Goal: Task Accomplishment & Management: Manage account settings

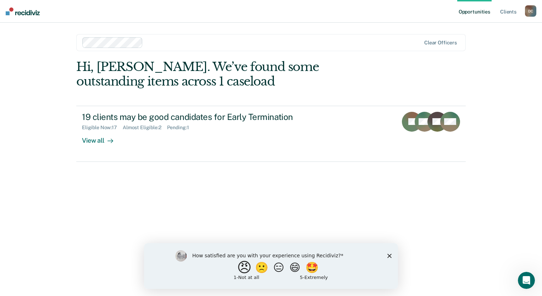
click at [237, 267] on button "😠" at bounding box center [245, 267] width 17 height 14
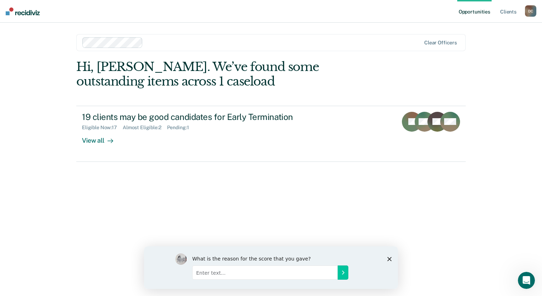
click at [233, 272] on input "Enter text..." at bounding box center [264, 272] width 145 height 14
type input "Courts should be determining whether or not clients are eligible no probation o…"
click at [340, 270] on icon "Submit your response" at bounding box center [343, 272] width 6 height 6
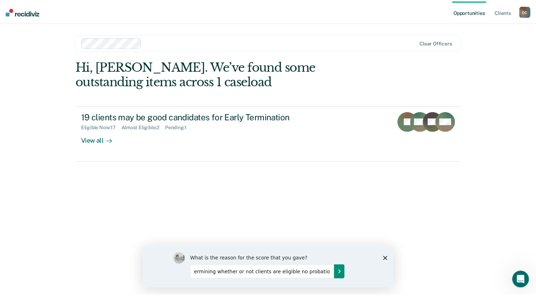
scroll to position [0, 0]
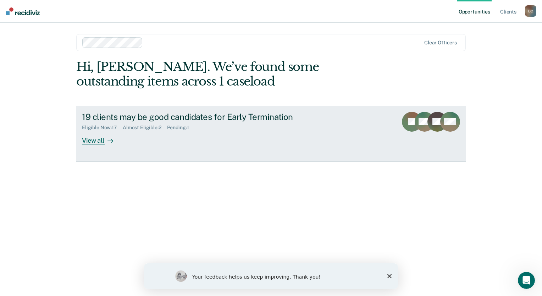
click at [96, 139] on div "View all" at bounding box center [102, 137] width 40 height 14
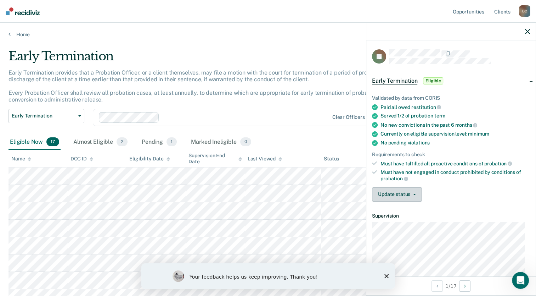
click at [401, 194] on button "Update status" at bounding box center [397, 194] width 50 height 14
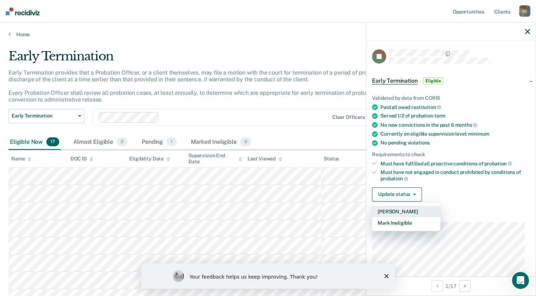
click at [391, 208] on button "[PERSON_NAME]" at bounding box center [406, 211] width 68 height 11
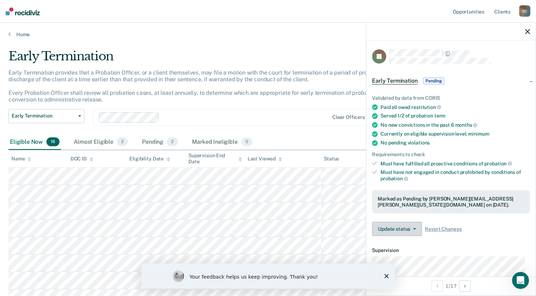
click at [397, 229] on button "Update status" at bounding box center [397, 229] width 50 height 14
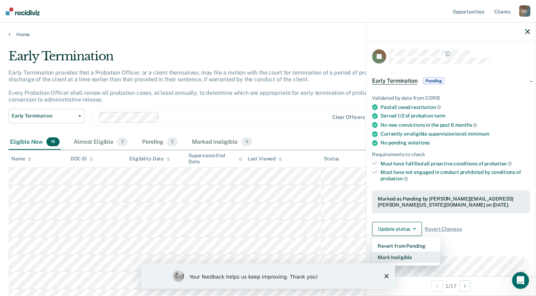
click at [394, 254] on button "Mark Ineligible" at bounding box center [406, 256] width 68 height 11
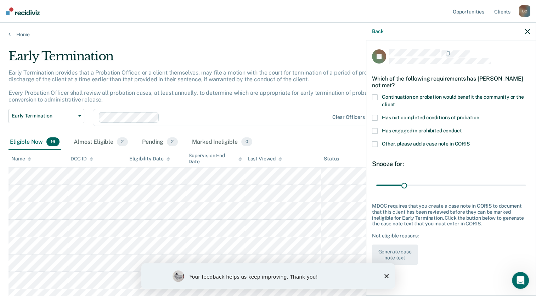
click at [376, 141] on span at bounding box center [375, 144] width 6 height 6
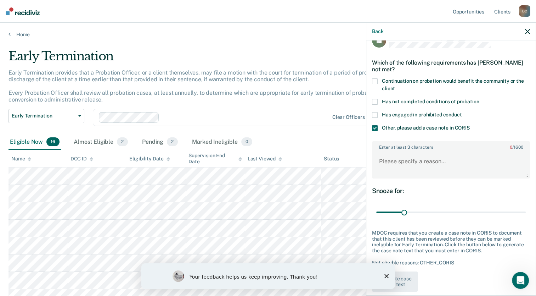
scroll to position [24, 0]
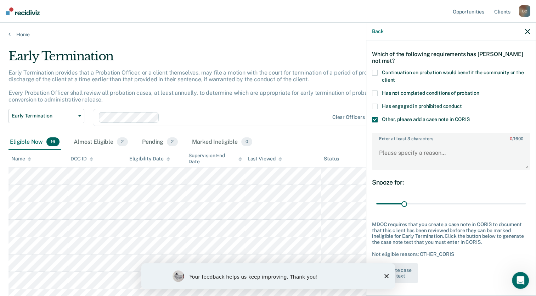
click at [387, 276] on polygon "Close survey" at bounding box center [386, 276] width 4 height 4
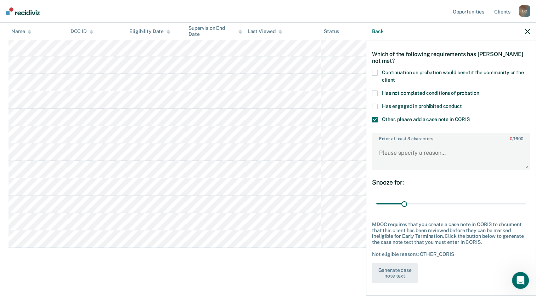
scroll to position [200, 0]
click at [398, 149] on textarea "Enter at least 3 characters 0 / 1600" at bounding box center [451, 156] width 157 height 26
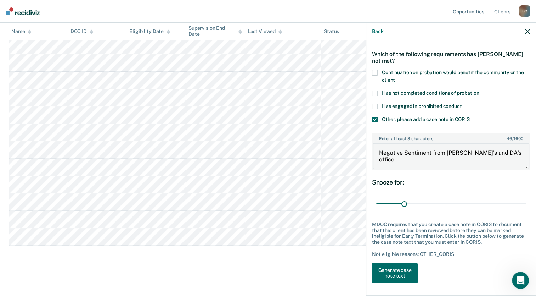
drag, startPoint x: 508, startPoint y: 152, endPoint x: 377, endPoint y: 156, distance: 130.9
click at [377, 156] on textarea "Negative Sentiment from [PERSON_NAME]'s and DA's office." at bounding box center [451, 156] width 157 height 26
type textarea "Negative Sentiment from [PERSON_NAME]'s and DA's office."
click at [398, 275] on button "Generate case note text" at bounding box center [395, 273] width 46 height 21
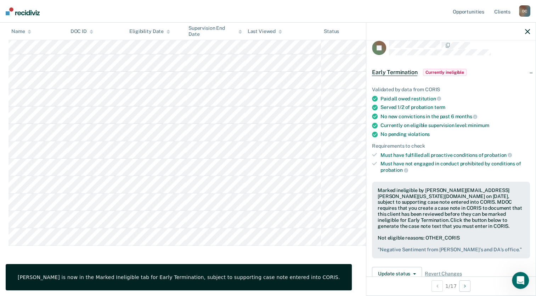
scroll to position [0, 0]
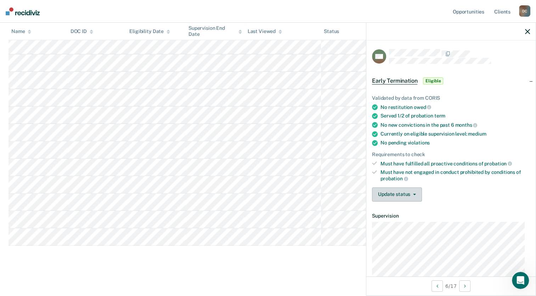
click at [391, 191] on button "Update status" at bounding box center [397, 194] width 50 height 14
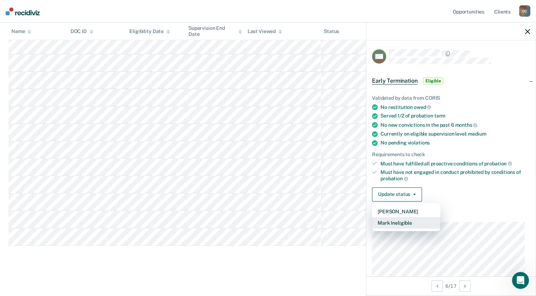
click at [393, 219] on button "Mark Ineligible" at bounding box center [406, 222] width 68 height 11
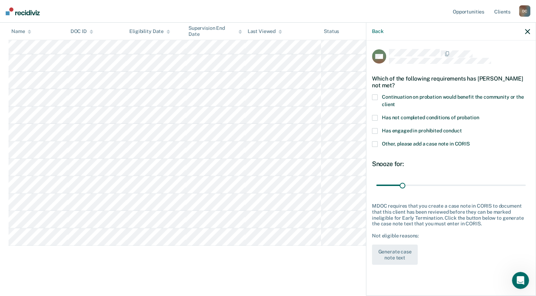
click at [377, 119] on span at bounding box center [375, 118] width 6 height 6
click at [392, 250] on button "Generate case note text" at bounding box center [395, 254] width 46 height 21
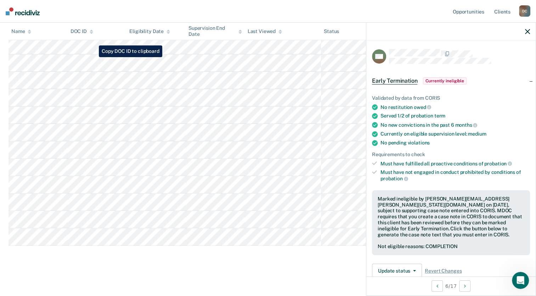
scroll to position [76, 0]
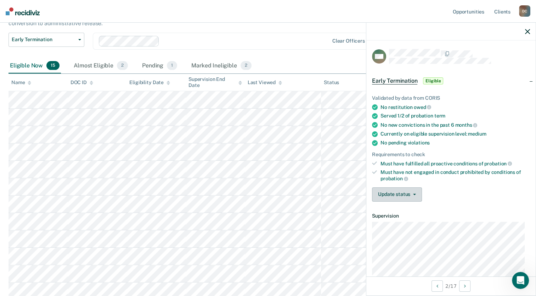
click at [397, 194] on button "Update status" at bounding box center [397, 194] width 50 height 14
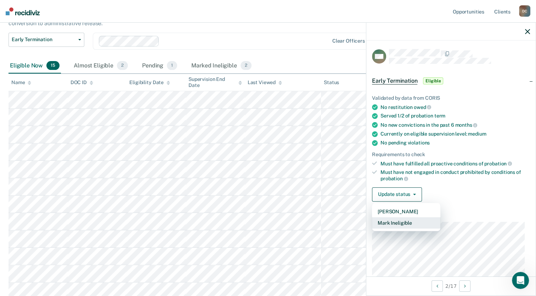
click at [393, 223] on button "Mark Ineligible" at bounding box center [406, 222] width 68 height 11
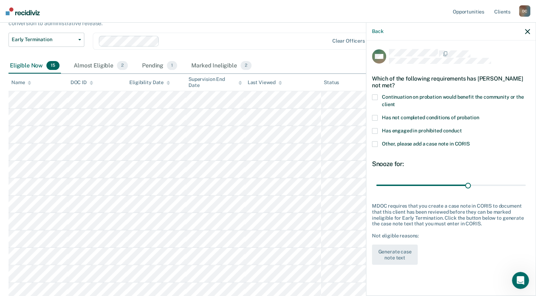
click at [375, 144] on span at bounding box center [375, 144] width 6 height 6
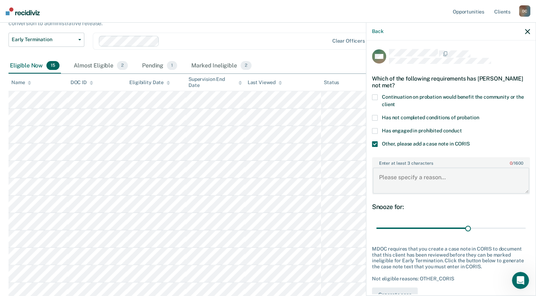
click at [407, 179] on textarea "Enter at least 3 characters 0 / 1600" at bounding box center [451, 180] width 157 height 26
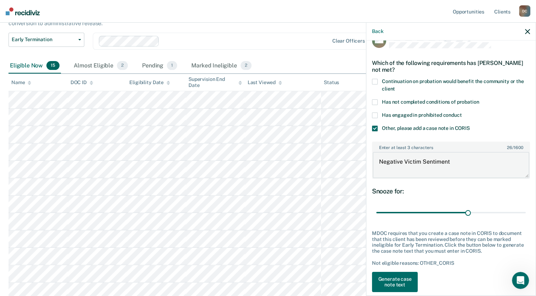
scroll to position [24, 0]
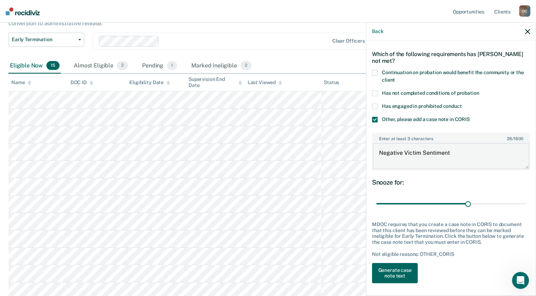
type textarea "Negative Victim Sentiment"
click at [399, 270] on button "Generate case note text" at bounding box center [395, 273] width 46 height 21
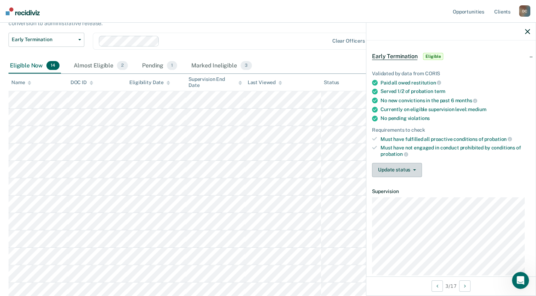
click at [394, 165] on button "Update status" at bounding box center [397, 170] width 50 height 14
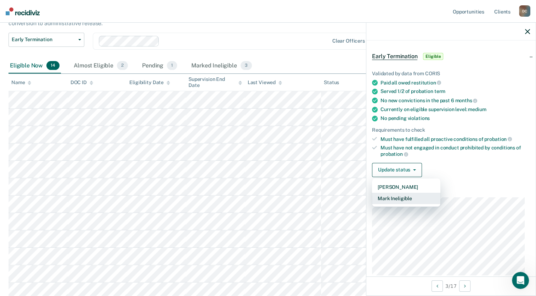
click at [394, 197] on button "Mark Ineligible" at bounding box center [406, 197] width 68 height 11
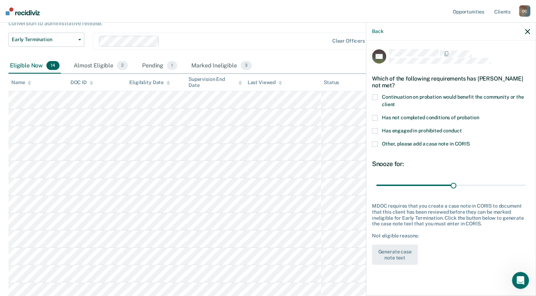
click at [376, 116] on span at bounding box center [375, 118] width 6 height 6
click at [387, 248] on button "Generate case note text" at bounding box center [395, 254] width 46 height 21
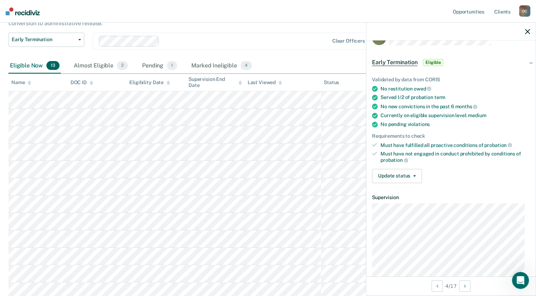
scroll to position [35, 0]
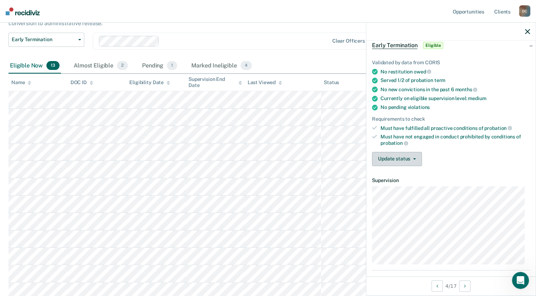
click at [396, 157] on button "Update status" at bounding box center [397, 159] width 50 height 14
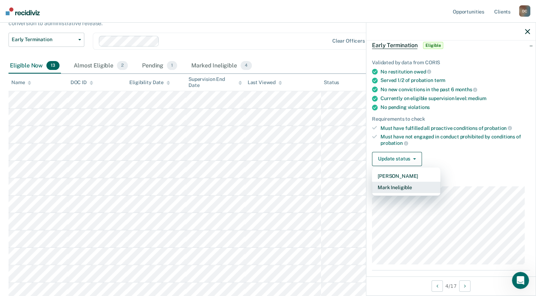
click at [398, 186] on button "Mark Ineligible" at bounding box center [406, 186] width 68 height 11
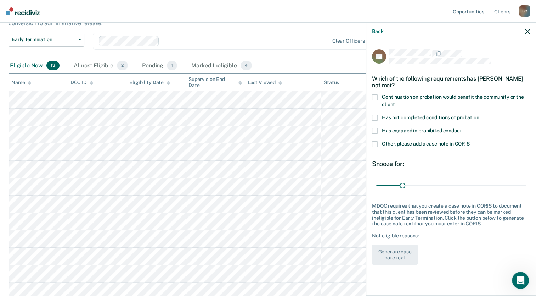
click at [375, 144] on span at bounding box center [375, 144] width 6 height 6
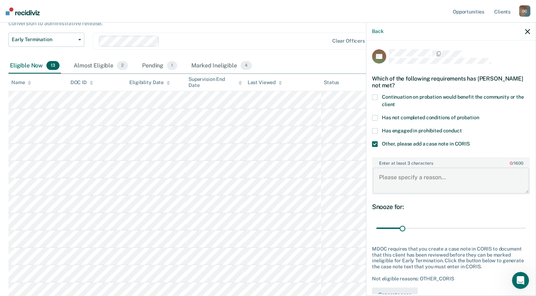
click at [400, 181] on textarea "Enter at least 3 characters 0 / 1600" at bounding box center [451, 180] width 157 height 26
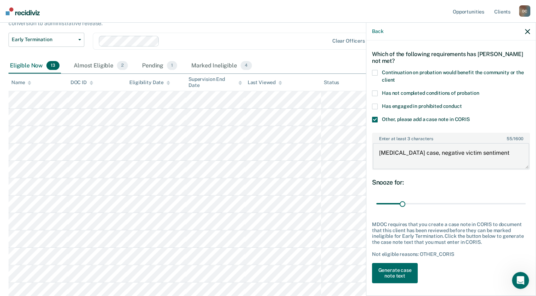
drag, startPoint x: 406, startPoint y: 160, endPoint x: 375, endPoint y: 151, distance: 32.3
click at [375, 151] on textarea "[MEDICAL_DATA] case, negative victim sentiment" at bounding box center [451, 156] width 157 height 26
type textarea "[MEDICAL_DATA] case, negative victim sentiment"
click at [391, 271] on button "Generate case note text" at bounding box center [395, 273] width 46 height 21
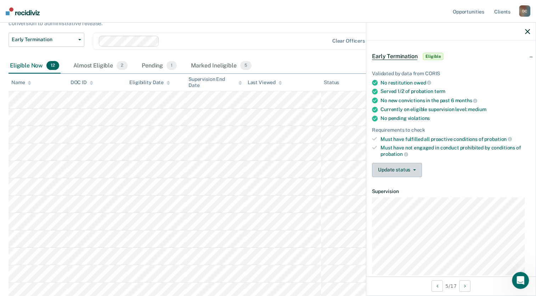
click at [394, 166] on button "Update status" at bounding box center [397, 170] width 50 height 14
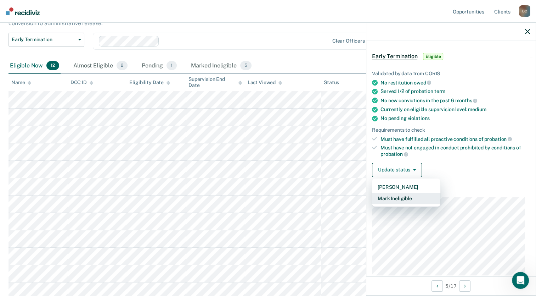
click at [392, 196] on button "Mark Ineligible" at bounding box center [406, 197] width 68 height 11
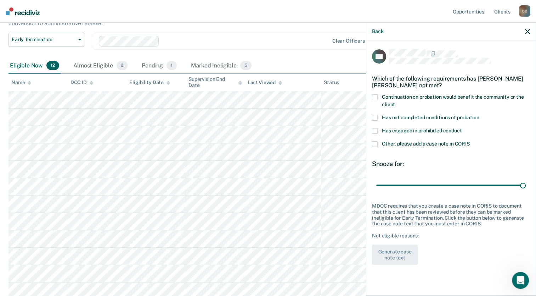
click at [375, 118] on span at bounding box center [375, 118] width 6 height 6
click at [408, 254] on button "Generate case note text" at bounding box center [395, 254] width 46 height 21
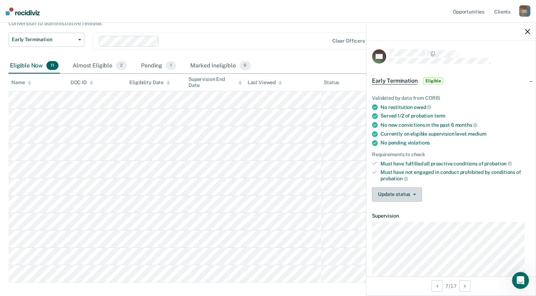
click at [393, 195] on button "Update status" at bounding box center [397, 194] width 50 height 14
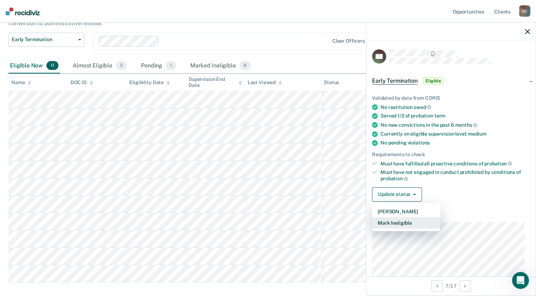
click at [396, 219] on button "Mark Ineligible" at bounding box center [406, 222] width 68 height 11
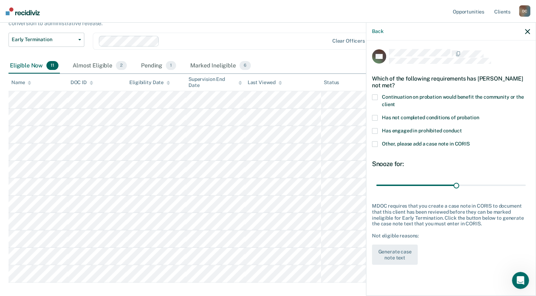
click at [374, 145] on span at bounding box center [375, 144] width 6 height 6
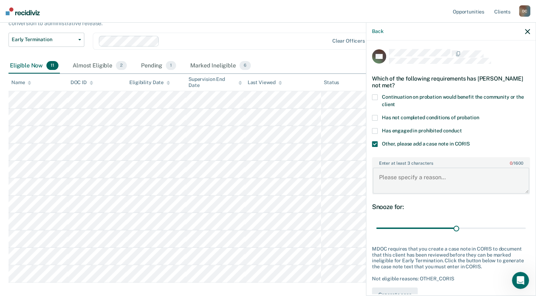
click at [409, 181] on textarea "Enter at least 3 characters 0 / 1600" at bounding box center [451, 180] width 157 height 26
type textarea "L"
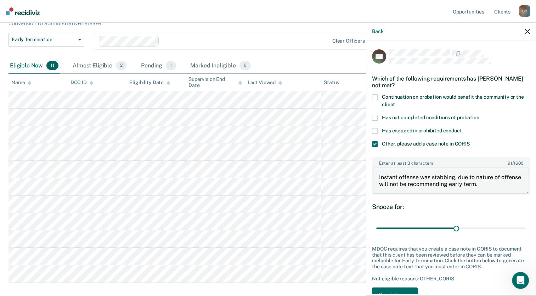
drag, startPoint x: 500, startPoint y: 184, endPoint x: 369, endPoint y: 173, distance: 131.2
click at [369, 173] on div "AN Which of the following requirements has [PERSON_NAME] not met? Continuation …" at bounding box center [450, 166] width 169 height 253
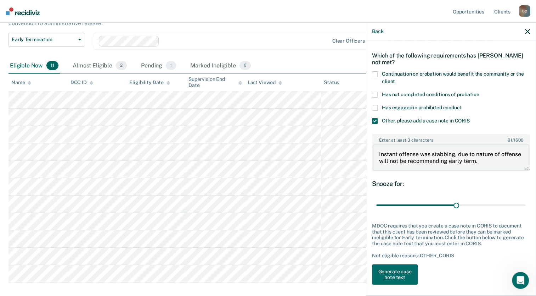
scroll to position [24, 0]
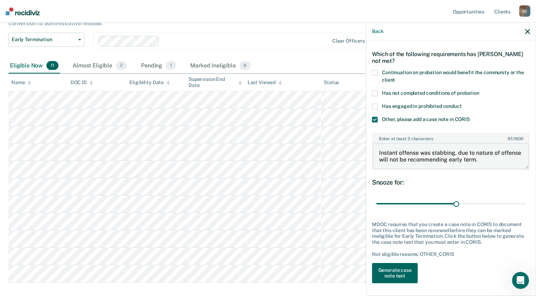
type textarea "Instant offense was stabbing, due to nature of offense will not be recommending…"
click at [394, 275] on button "Generate case note text" at bounding box center [395, 273] width 46 height 21
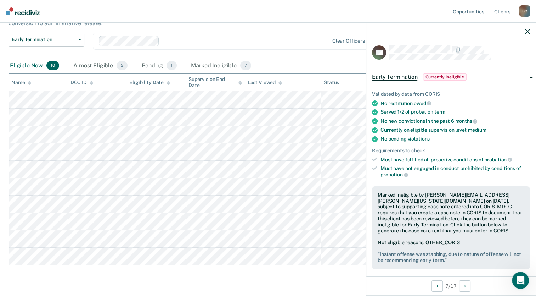
scroll to position [0, 0]
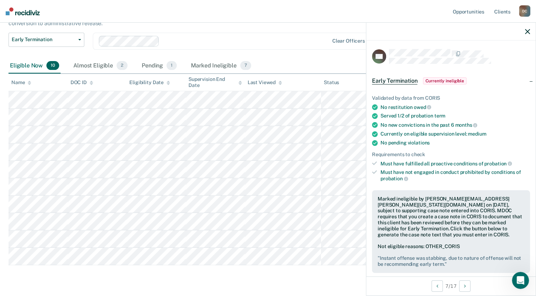
click at [435, 78] on span "Currently ineligible" at bounding box center [445, 80] width 44 height 7
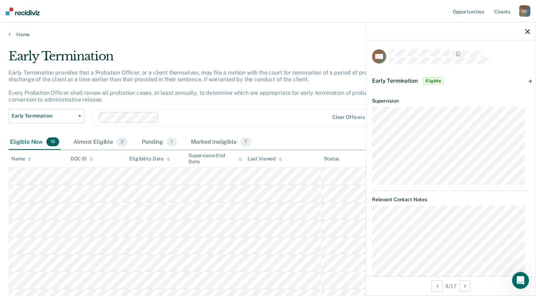
click at [431, 80] on span "Eligible" at bounding box center [433, 80] width 20 height 7
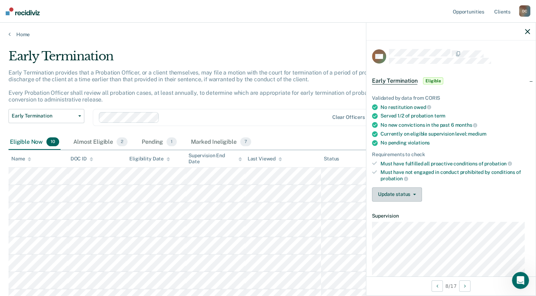
click at [376, 194] on button "Update status" at bounding box center [397, 194] width 50 height 14
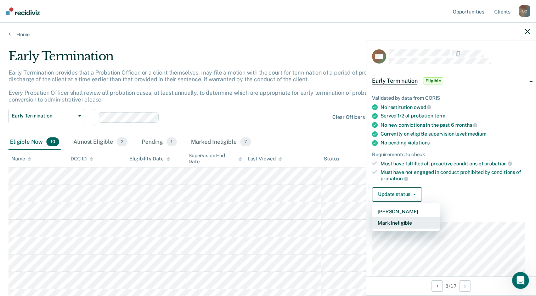
click at [404, 222] on button "Mark Ineligible" at bounding box center [406, 222] width 68 height 11
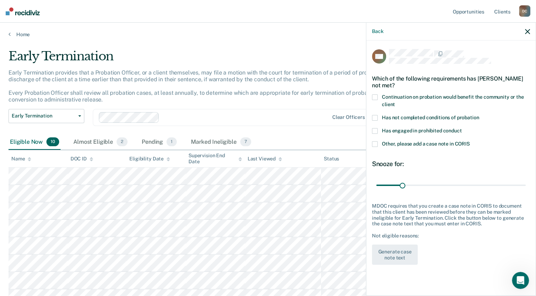
click at [376, 142] on span at bounding box center [375, 144] width 6 height 6
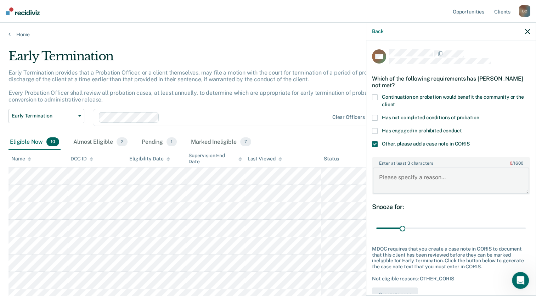
click at [397, 176] on textarea "Enter at least 3 characters 0 / 1600" at bounding box center [451, 180] width 157 height 26
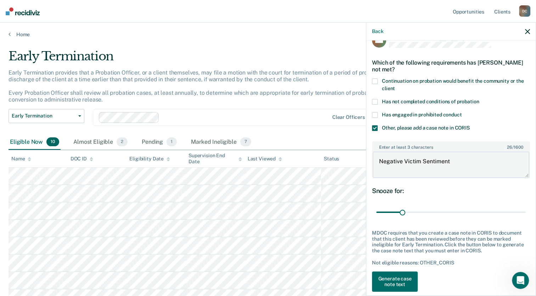
scroll to position [24, 0]
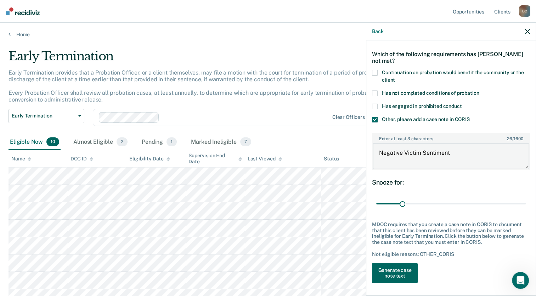
type textarea "Negative Victim Sentiment"
click at [400, 272] on button "Generate case note text" at bounding box center [395, 273] width 46 height 21
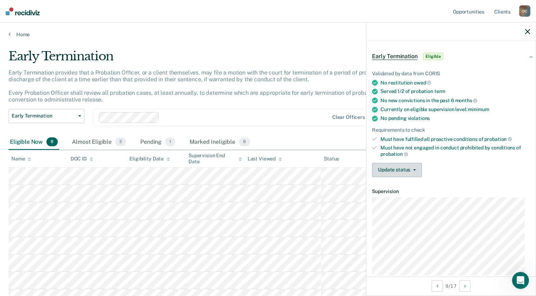
click at [404, 170] on button "Update status" at bounding box center [397, 170] width 50 height 14
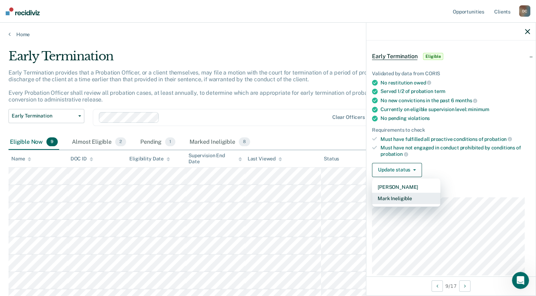
click at [400, 196] on button "Mark Ineligible" at bounding box center [406, 197] width 68 height 11
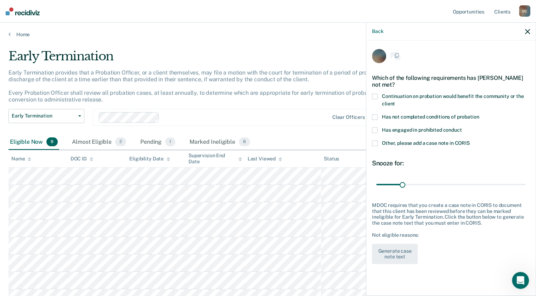
scroll to position [0, 0]
click at [380, 142] on label "Other, please add a case note in CORIS" at bounding box center [451, 144] width 158 height 7
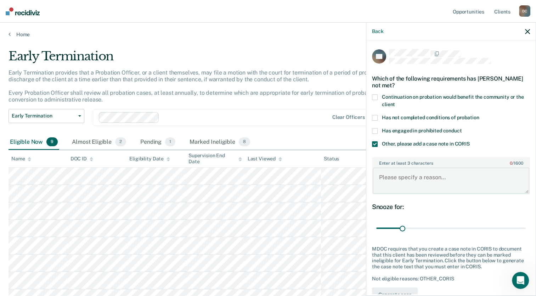
click at [430, 177] on textarea "Enter at least 3 characters 0 / 1600" at bounding box center [451, 180] width 157 height 26
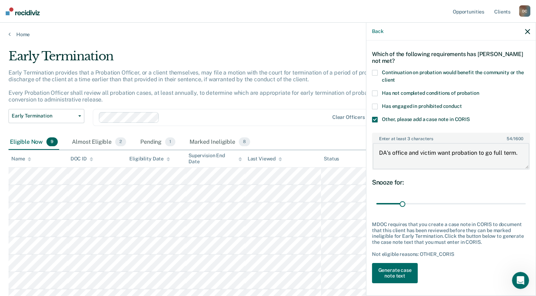
drag, startPoint x: 378, startPoint y: 151, endPoint x: 508, endPoint y: 162, distance: 130.2
click at [516, 144] on textarea "DA's office and victim want probation to go full term." at bounding box center [451, 156] width 157 height 26
type textarea "DA's office and victim want probation to go full term."
click at [396, 266] on button "Generate case note text" at bounding box center [395, 273] width 46 height 21
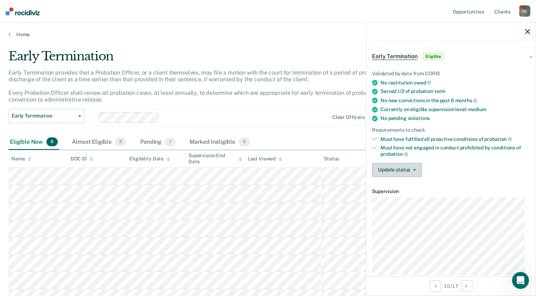
click at [397, 164] on button "Update status" at bounding box center [397, 170] width 50 height 14
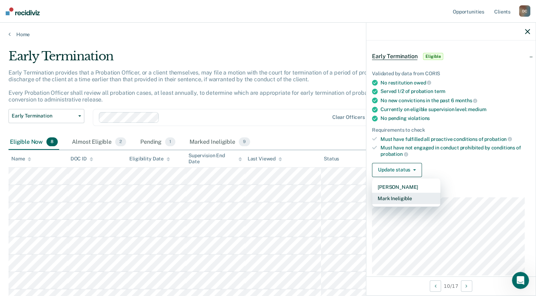
click at [391, 196] on button "Mark Ineligible" at bounding box center [406, 197] width 68 height 11
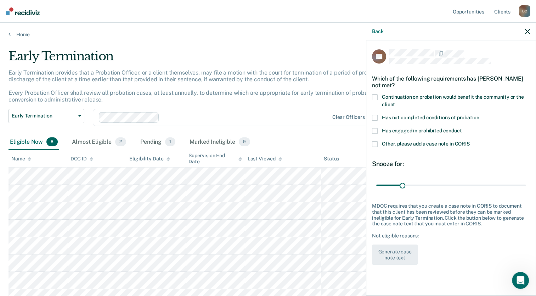
click at [371, 116] on div "LS Which of the following requirements has [PERSON_NAME] not met? Continuation …" at bounding box center [450, 166] width 169 height 253
click at [372, 116] on span at bounding box center [375, 118] width 6 height 6
click at [386, 262] on button "Generate case note text" at bounding box center [395, 254] width 46 height 21
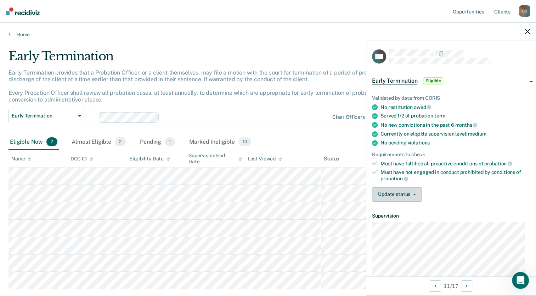
click at [400, 191] on button "Update status" at bounding box center [397, 194] width 50 height 14
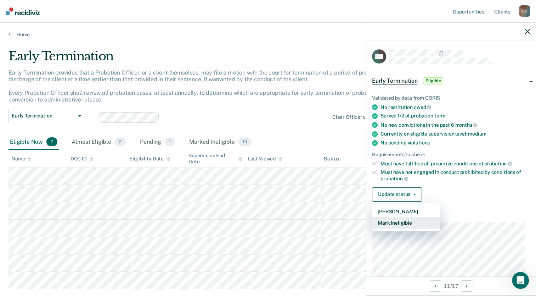
click at [394, 221] on button "Mark Ineligible" at bounding box center [406, 222] width 68 height 11
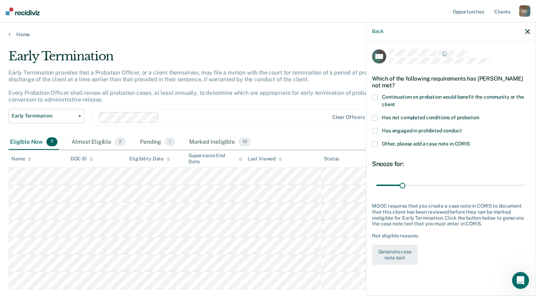
click at [375, 117] on span at bounding box center [375, 118] width 6 height 6
click at [391, 257] on button "Generate case note text" at bounding box center [395, 254] width 46 height 21
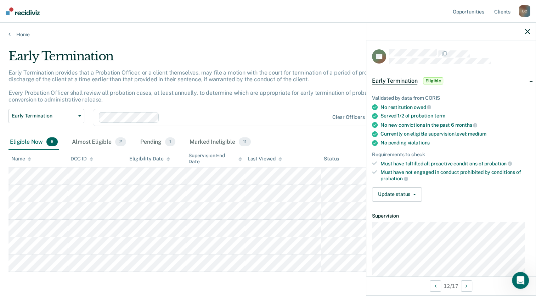
click at [438, 80] on span "Eligible" at bounding box center [433, 80] width 20 height 7
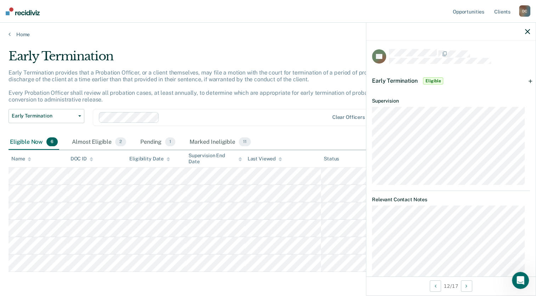
click at [438, 80] on span "Eligible" at bounding box center [433, 80] width 20 height 7
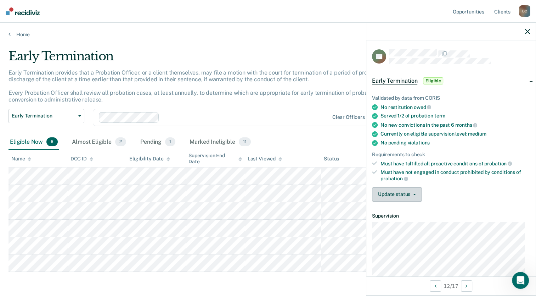
click at [394, 196] on button "Update status" at bounding box center [397, 194] width 50 height 14
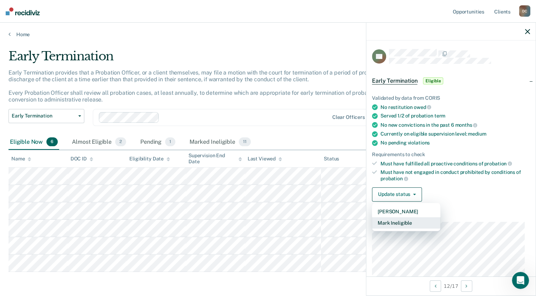
click at [393, 224] on button "Mark Ineligible" at bounding box center [406, 222] width 68 height 11
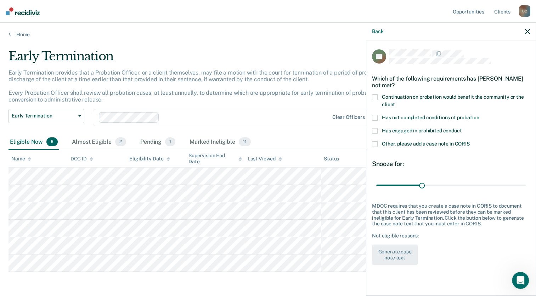
click at [376, 117] on span at bounding box center [375, 118] width 6 height 6
click at [396, 251] on button "Generate case note text" at bounding box center [395, 254] width 46 height 21
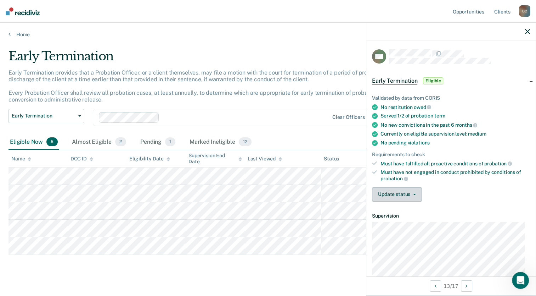
click at [400, 192] on button "Update status" at bounding box center [397, 194] width 50 height 14
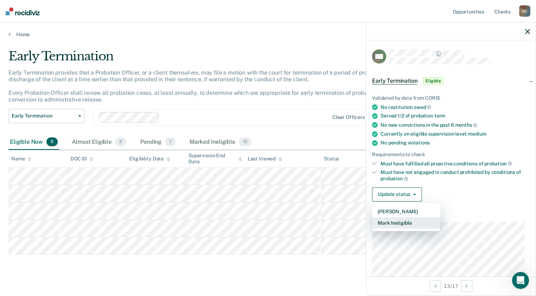
click at [393, 220] on button "Mark Ineligible" at bounding box center [406, 222] width 68 height 11
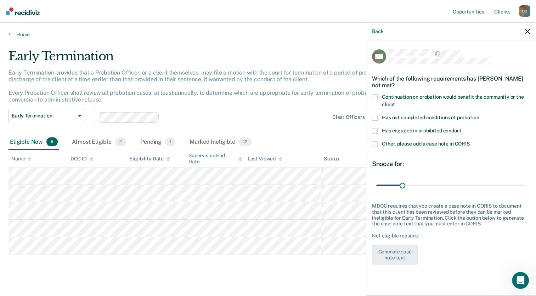
click at [377, 144] on span at bounding box center [375, 144] width 6 height 6
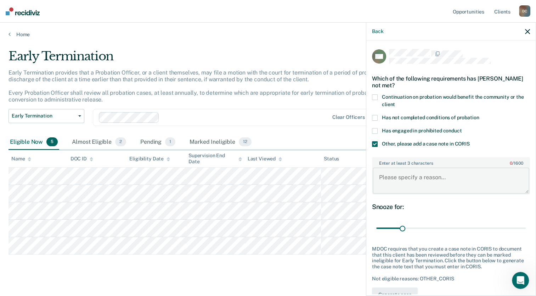
drag, startPoint x: 399, startPoint y: 171, endPoint x: 400, endPoint y: 175, distance: 3.8
click at [399, 172] on textarea "Enter at least 3 characters 0 / 1600" at bounding box center [451, 180] width 157 height 26
drag, startPoint x: 418, startPoint y: 184, endPoint x: 376, endPoint y: 178, distance: 41.9
click at [376, 178] on textarea "[MEDICAL_DATA] case, DA's and victims next of kin oppose." at bounding box center [451, 180] width 157 height 26
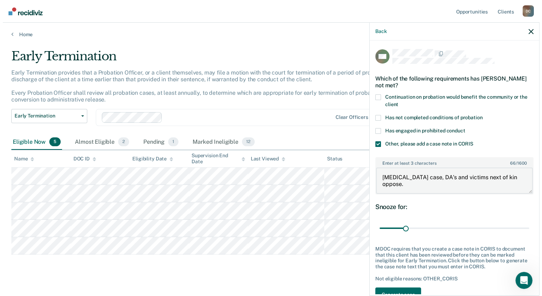
scroll to position [24, 0]
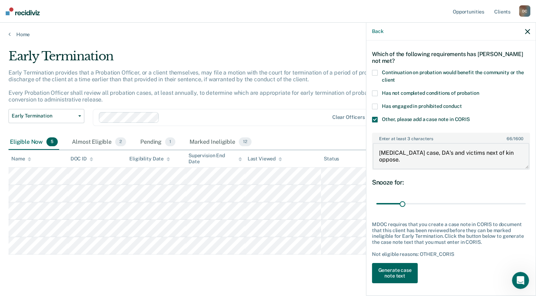
type textarea "[MEDICAL_DATA] case, DA's and victims next of kin oppose."
click at [391, 274] on button "Generate case note text" at bounding box center [395, 273] width 46 height 21
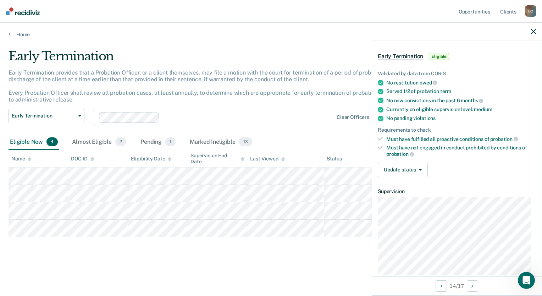
click at [371, 168] on body "Looks like you’re using Internet Explorer 11. For faster loading and a better e…" at bounding box center [271, 148] width 542 height 296
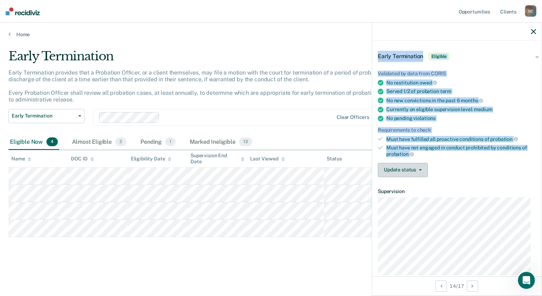
drag, startPoint x: 371, startPoint y: 168, endPoint x: 390, endPoint y: 169, distance: 18.1
click at [390, 169] on button "Update status" at bounding box center [402, 170] width 50 height 14
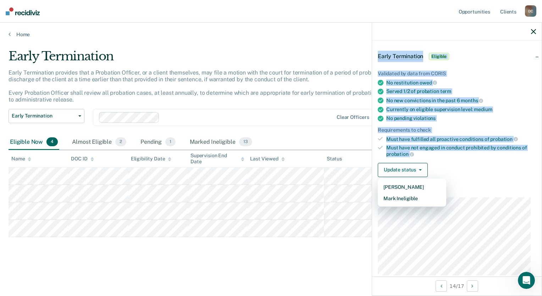
click at [325, 120] on div at bounding box center [247, 117] width 170 height 8
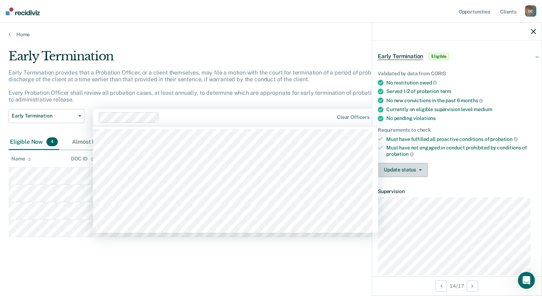
click at [407, 170] on button "Update status" at bounding box center [402, 170] width 50 height 14
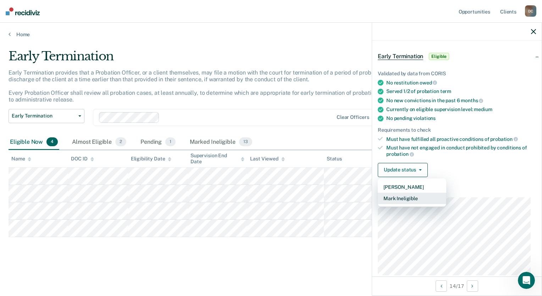
click at [405, 196] on button "Mark Ineligible" at bounding box center [411, 197] width 68 height 11
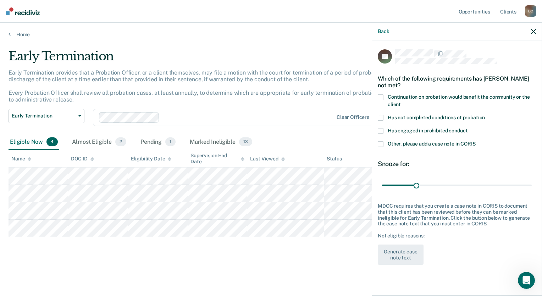
click at [380, 117] on span at bounding box center [380, 118] width 6 height 6
click at [401, 254] on button "Generate case note text" at bounding box center [400, 254] width 46 height 21
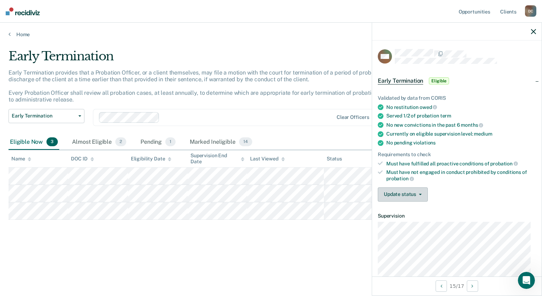
click at [413, 189] on button "Update status" at bounding box center [402, 194] width 50 height 14
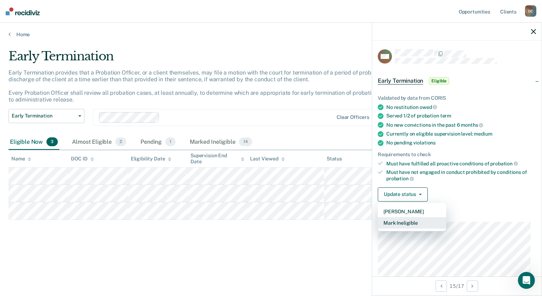
click at [407, 219] on button "Mark Ineligible" at bounding box center [411, 222] width 68 height 11
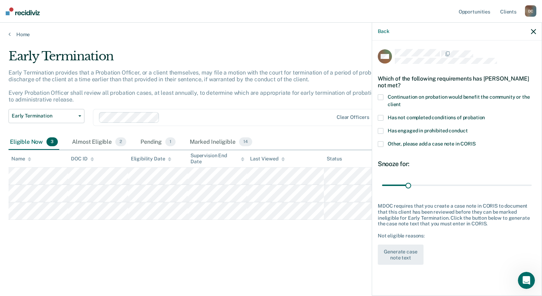
click at [382, 117] on span at bounding box center [380, 118] width 6 height 6
click at [401, 256] on button "Generate case note text" at bounding box center [400, 254] width 46 height 21
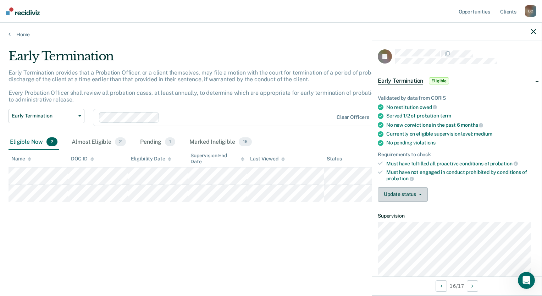
click at [397, 198] on button "Update status" at bounding box center [402, 194] width 50 height 14
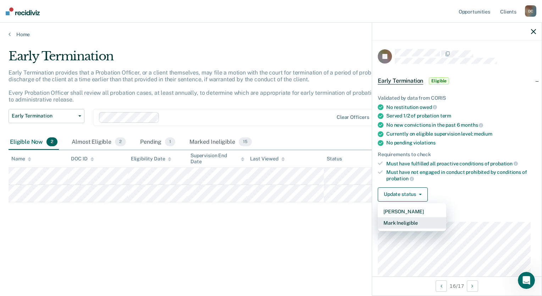
click at [397, 222] on button "Mark Ineligible" at bounding box center [411, 222] width 68 height 11
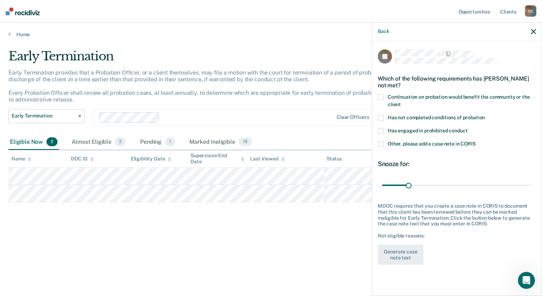
click at [382, 116] on span at bounding box center [380, 118] width 6 height 6
click at [380, 145] on span at bounding box center [380, 144] width 6 height 6
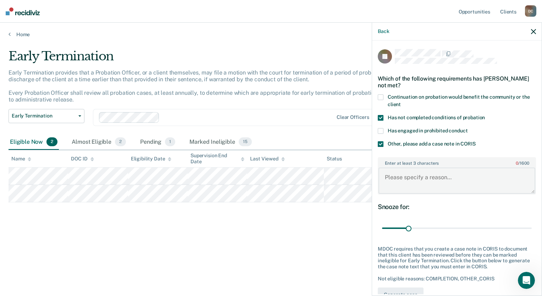
click at [403, 173] on textarea "Enter at least 3 characters 0 / 1600" at bounding box center [456, 180] width 157 height 26
drag, startPoint x: 455, startPoint y: 177, endPoint x: 380, endPoint y: 181, distance: 74.5
click at [380, 181] on textarea "Negative victim sentiment." at bounding box center [456, 180] width 157 height 26
type textarea "Negative victim sentiment."
click at [342, 90] on p "Early Termination provides that a Probation Officer, or a client themselves, ma…" at bounding box center [211, 86] width 404 height 34
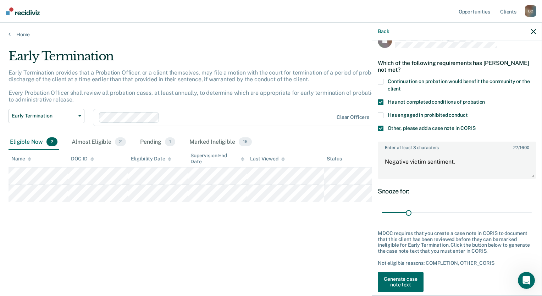
scroll to position [24, 0]
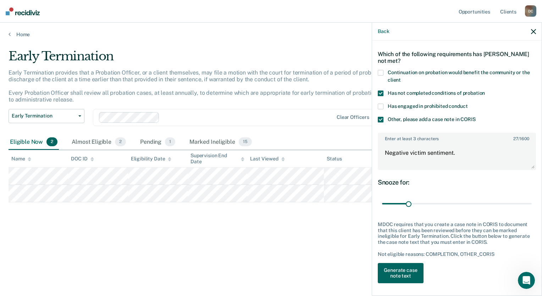
click at [413, 270] on button "Generate case note text" at bounding box center [400, 273] width 46 height 21
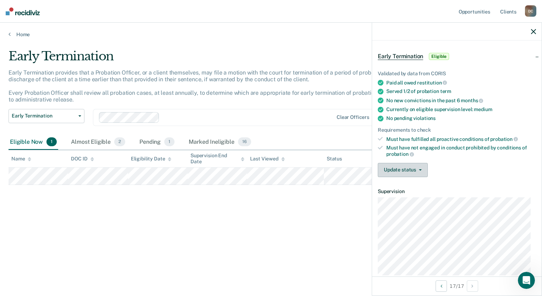
click at [400, 166] on button "Update status" at bounding box center [402, 170] width 50 height 14
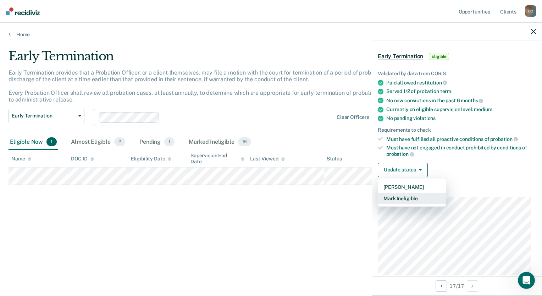
click at [402, 194] on button "Mark Ineligible" at bounding box center [411, 197] width 68 height 11
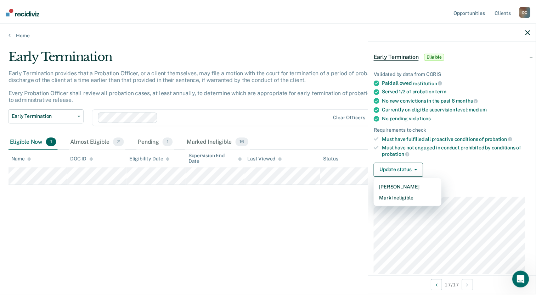
scroll to position [0, 0]
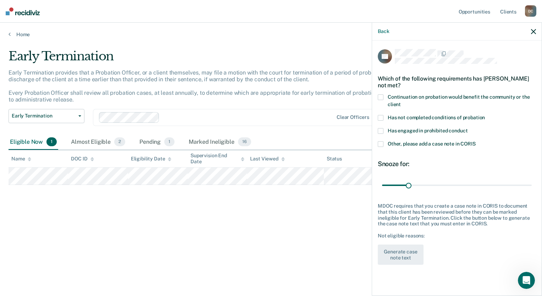
click at [380, 116] on span at bounding box center [380, 118] width 6 height 6
click at [397, 257] on button "Generate case note text" at bounding box center [400, 254] width 46 height 21
